Goal: Check status: Check status

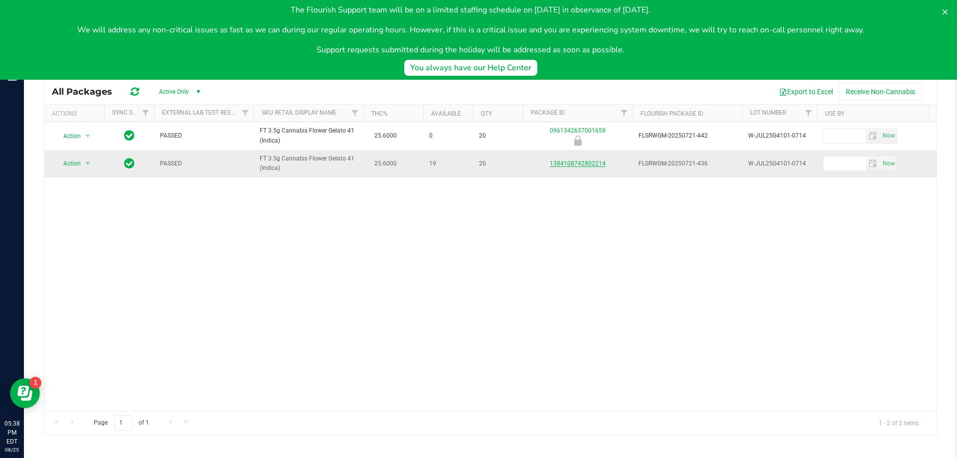
click at [580, 161] on link "1384108742802214" at bounding box center [578, 163] width 56 height 7
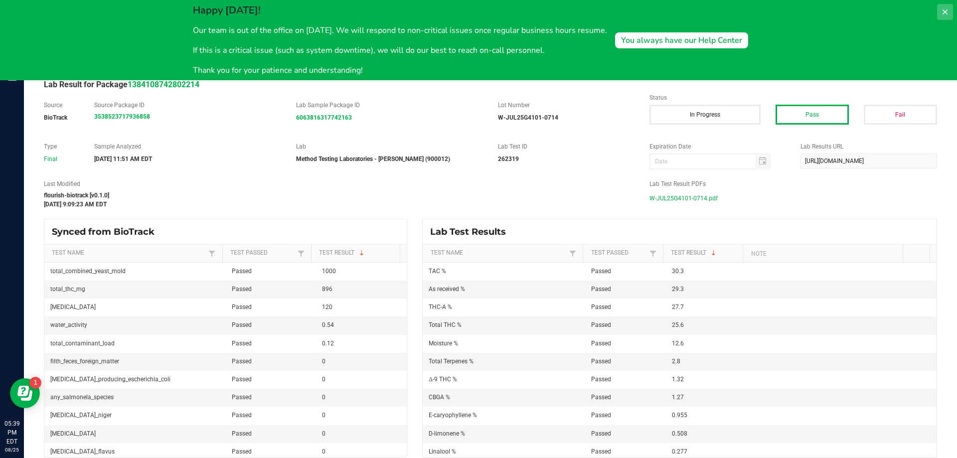
click at [943, 6] on button at bounding box center [945, 12] width 16 height 16
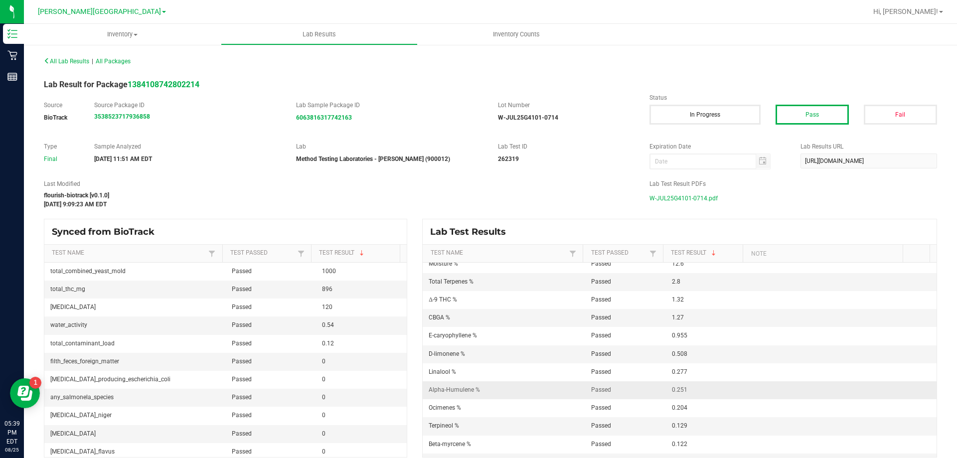
scroll to position [199, 0]
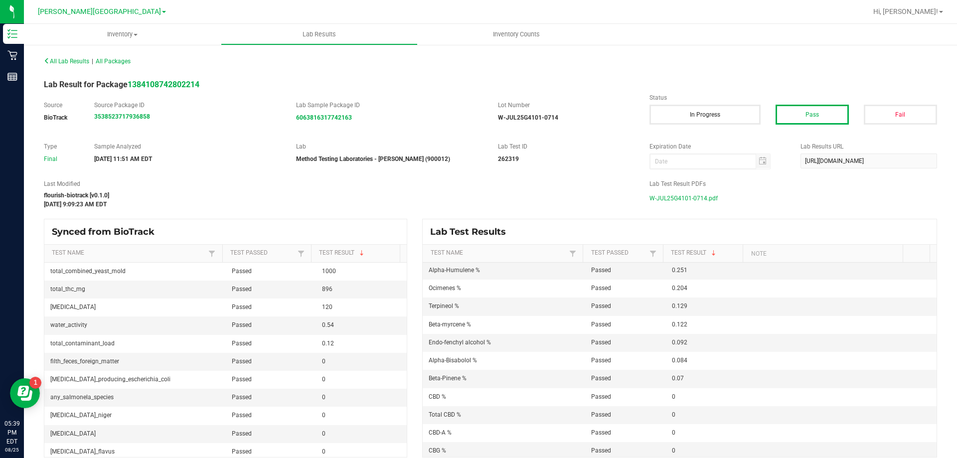
click at [672, 195] on span "W-JUL25G4101-0714.pdf" at bounding box center [683, 198] width 68 height 15
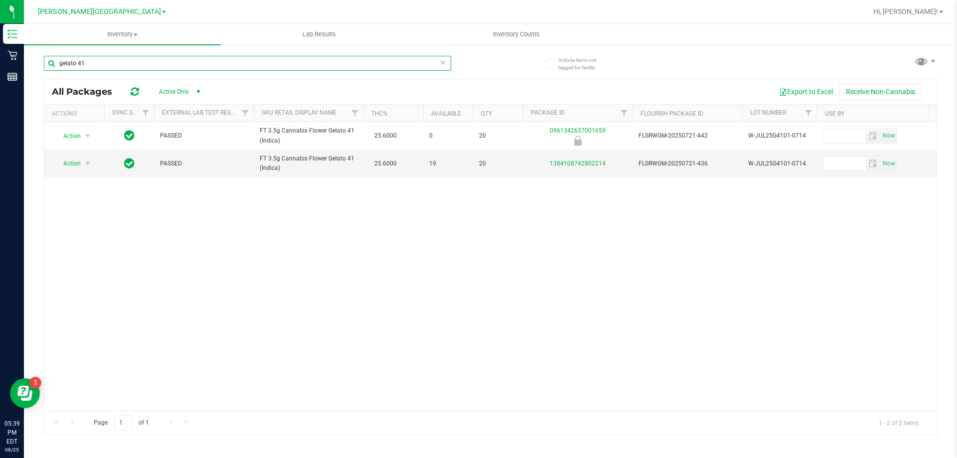
drag, startPoint x: 90, startPoint y: 64, endPoint x: 55, endPoint y: 70, distance: 35.9
click at [55, 70] on input "gelato 41" at bounding box center [247, 63] width 407 height 15
click at [581, 164] on link "1384108742802214" at bounding box center [578, 163] width 56 height 7
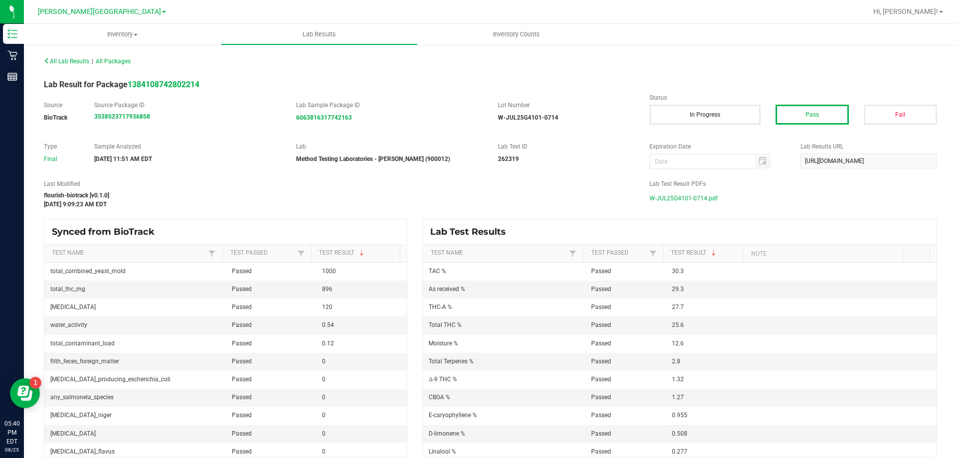
click at [673, 198] on span "W-JUL25G4101-0714.pdf" at bounding box center [683, 198] width 68 height 15
